Goal: Task Accomplishment & Management: Use online tool/utility

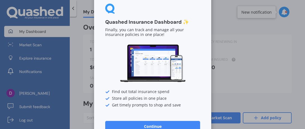
scroll to position [29, 0]
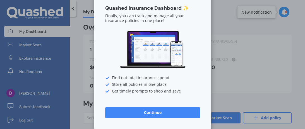
click at [152, 114] on button "Continue" at bounding box center [152, 112] width 95 height 11
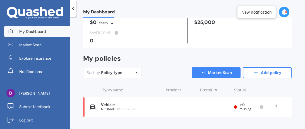
scroll to position [56, 0]
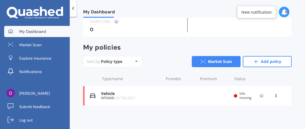
click at [234, 96] on div "Info missing" at bounding box center [249, 96] width 30 height 8
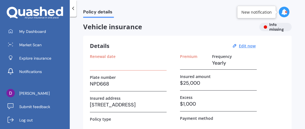
scroll to position [0, 0]
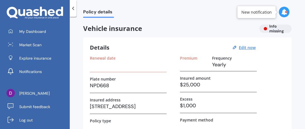
click at [73, 8] on icon at bounding box center [73, 9] width 6 height 6
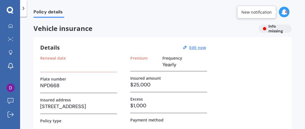
click at [24, 7] on icon at bounding box center [24, 9] width 6 height 6
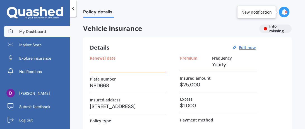
click at [28, 32] on span "My Dashboard" at bounding box center [32, 32] width 27 height 6
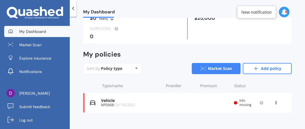
scroll to position [56, 0]
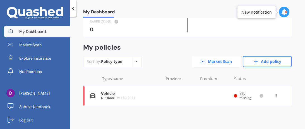
click at [205, 63] on link "Market Scan" at bounding box center [216, 61] width 49 height 11
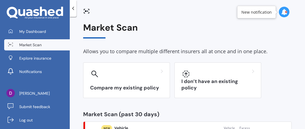
scroll to position [27, 0]
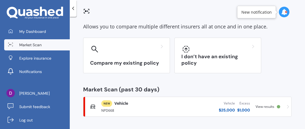
click at [261, 107] on span "View results" at bounding box center [265, 106] width 19 height 5
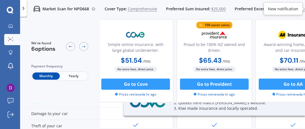
scroll to position [32, 0]
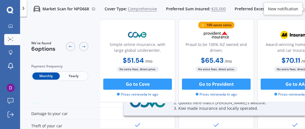
click at [71, 77] on span "Yearly" at bounding box center [73, 76] width 27 height 7
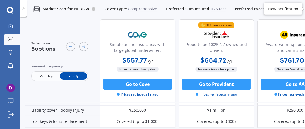
scroll to position [0, 0]
